Goal: Find specific page/section: Find specific page/section

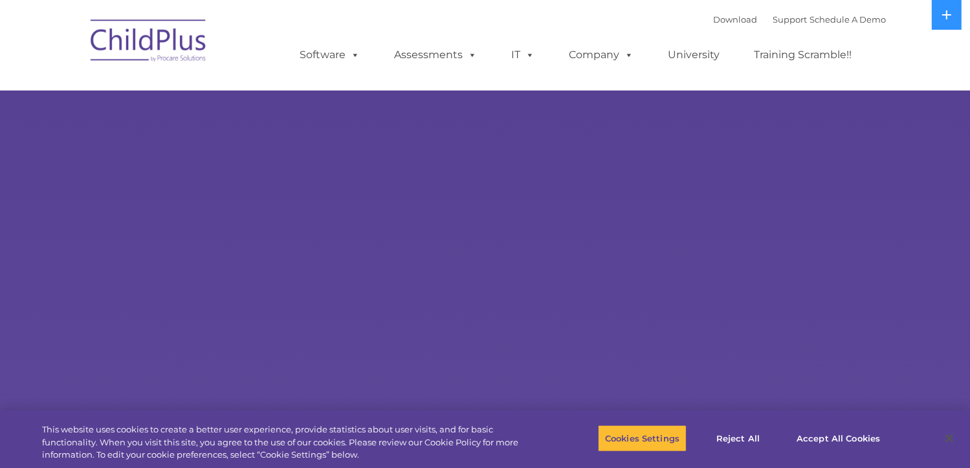
select select "MEDIUM"
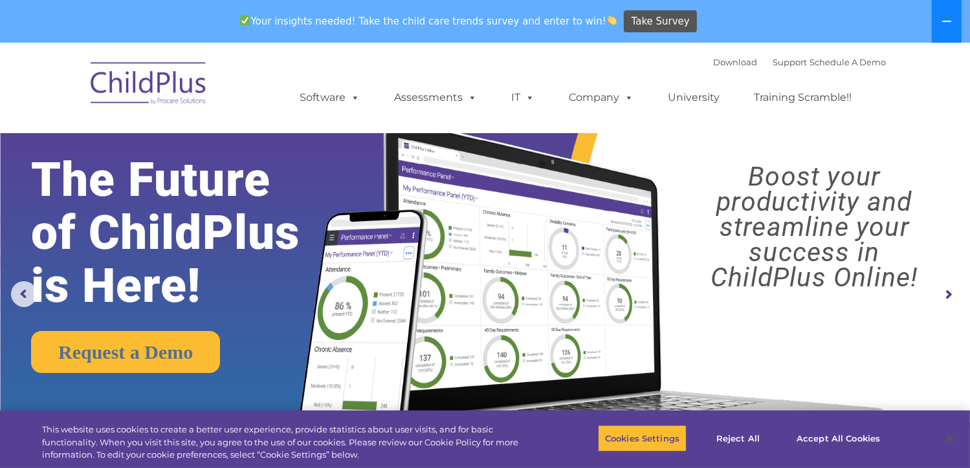
click at [938, 27] on button at bounding box center [947, 21] width 30 height 43
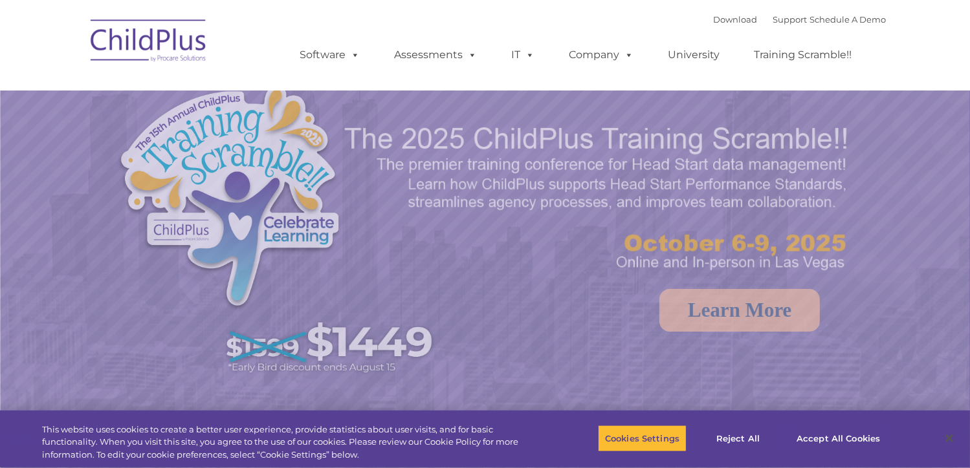
select select "MEDIUM"
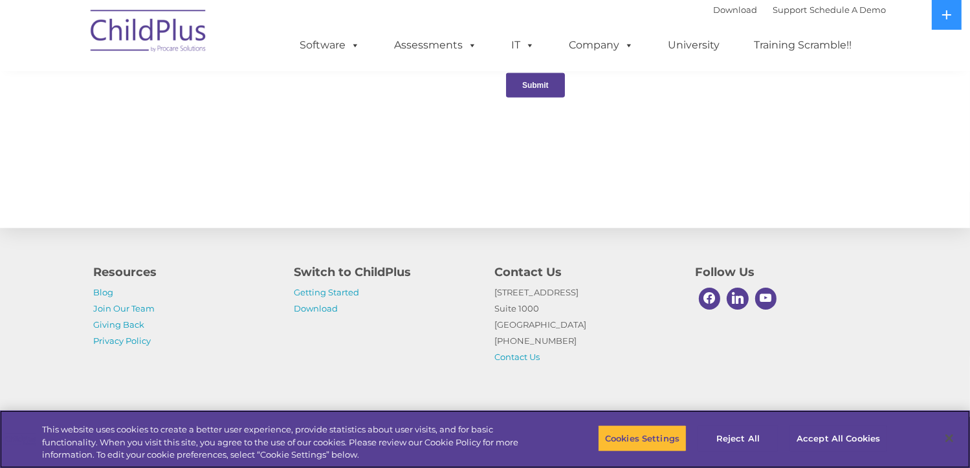
scroll to position [1425, 0]
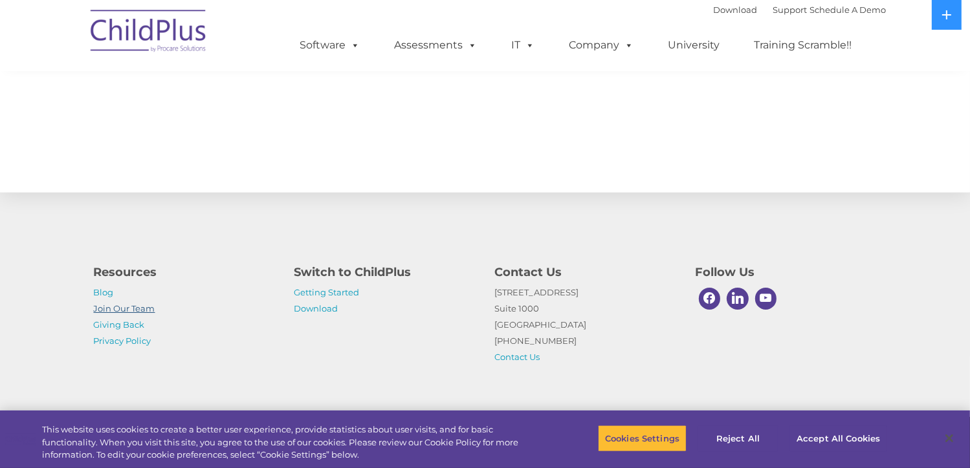
click at [129, 307] on link "Join Our Team" at bounding box center [124, 308] width 61 height 10
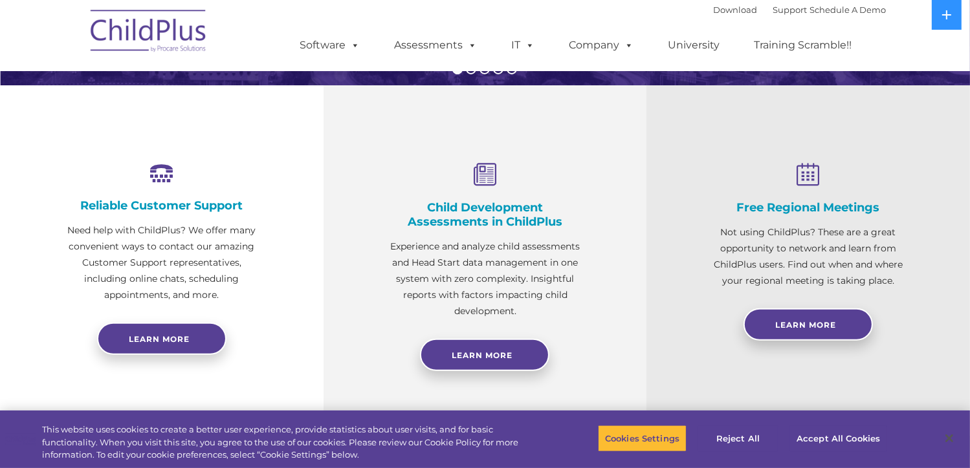
scroll to position [417, 0]
